Goal: Task Accomplishment & Management: Manage account settings

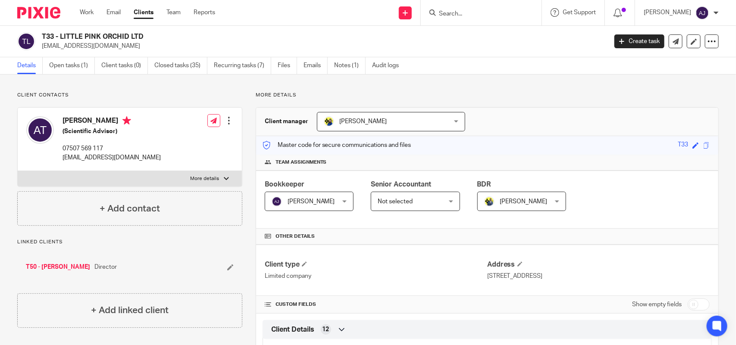
click at [471, 11] on input "Search" at bounding box center [477, 14] width 78 height 8
click at [469, 11] on input "Search" at bounding box center [477, 14] width 78 height 8
paste input "T10 - THOSE GREAT MOMENTS LTD"
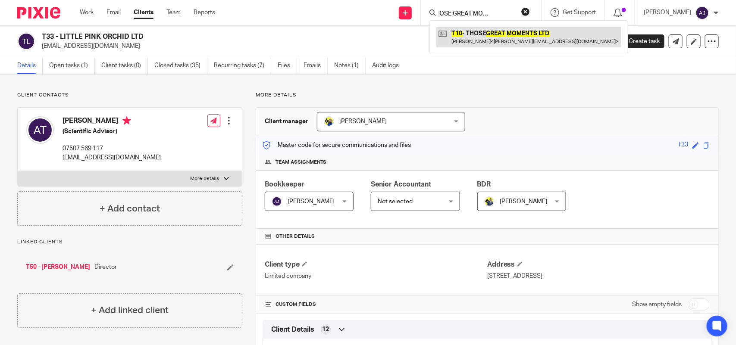
type input "T10 - THOSE GREAT MOMENTS LTD"
click at [483, 35] on link at bounding box center [528, 37] width 185 height 20
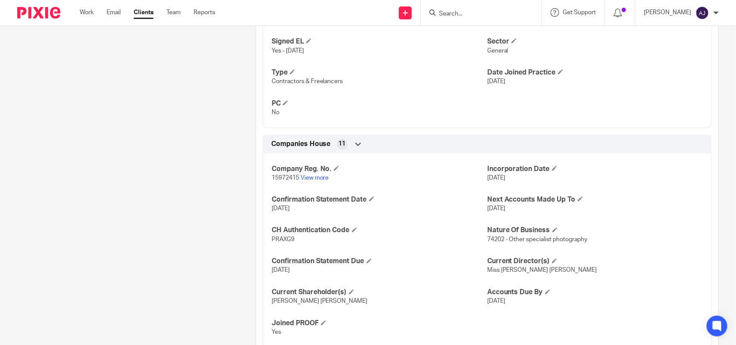
scroll to position [587, 0]
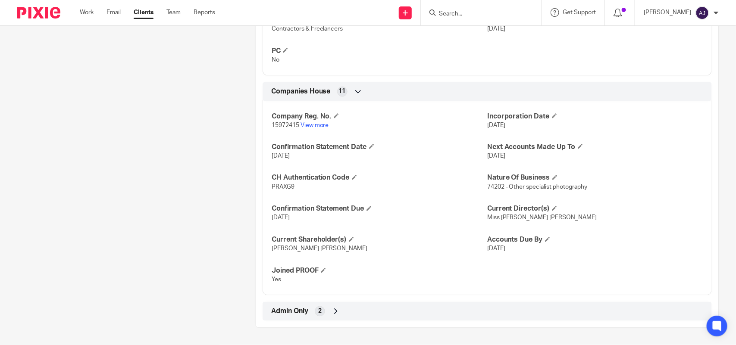
click at [326, 309] on div "Admin Only 2" at bounding box center [487, 311] width 436 height 15
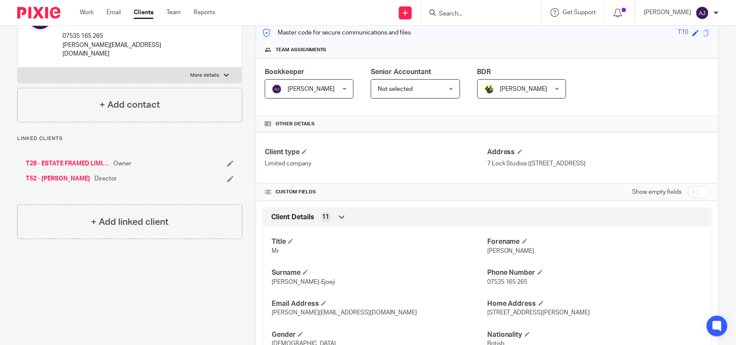
scroll to position [0, 0]
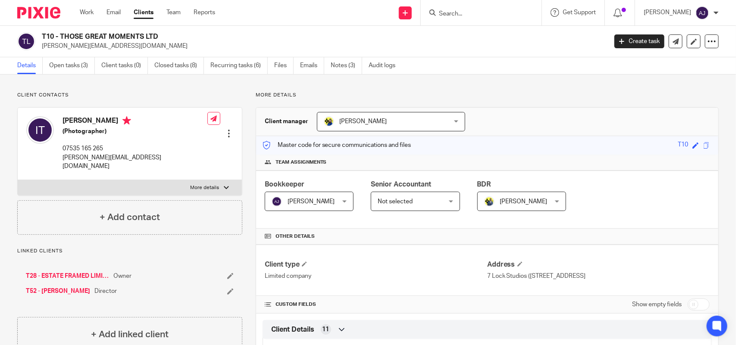
click at [332, 66] on ul "Details Open tasks (3) Client tasks (0) Closed tasks (8) Recurring tasks (6) Fi…" at bounding box center [212, 65] width 391 height 17
click at [346, 64] on link "Notes (3)" at bounding box center [346, 65] width 31 height 17
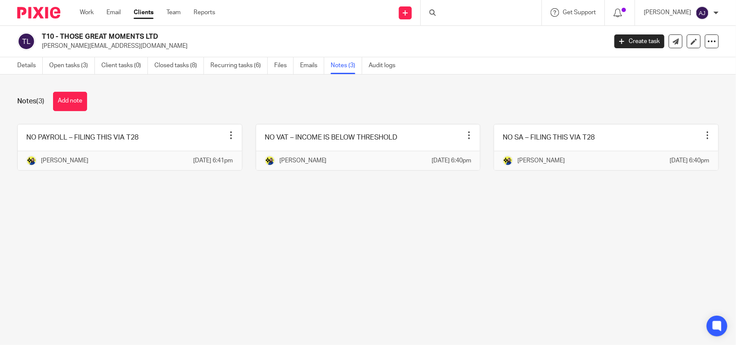
click at [187, 100] on div "Notes (3) Add note" at bounding box center [368, 101] width 702 height 19
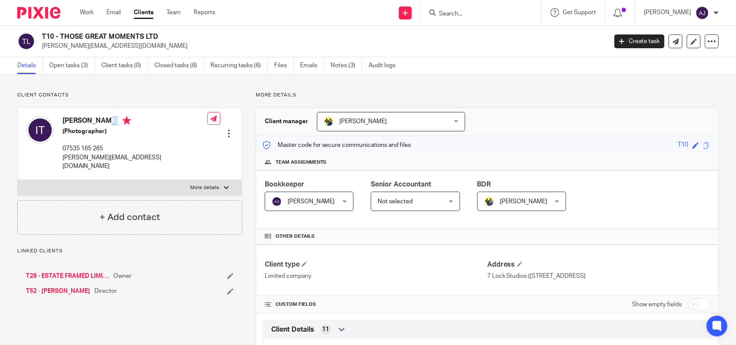
drag, startPoint x: 127, startPoint y: 121, endPoint x: 58, endPoint y: 117, distance: 69.1
click at [58, 117] on div "[PERSON_NAME] (Photographer) 07535 165 265 [PERSON_NAME][EMAIL_ADDRESS][DOMAIN_…" at bounding box center [116, 143] width 181 height 63
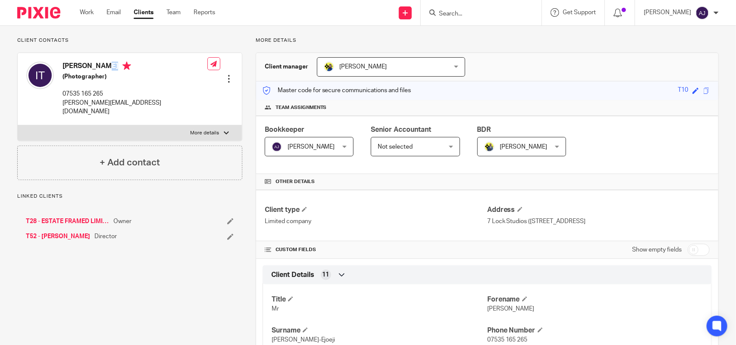
scroll to position [54, 0]
